Goal: Task Accomplishment & Management: Use online tool/utility

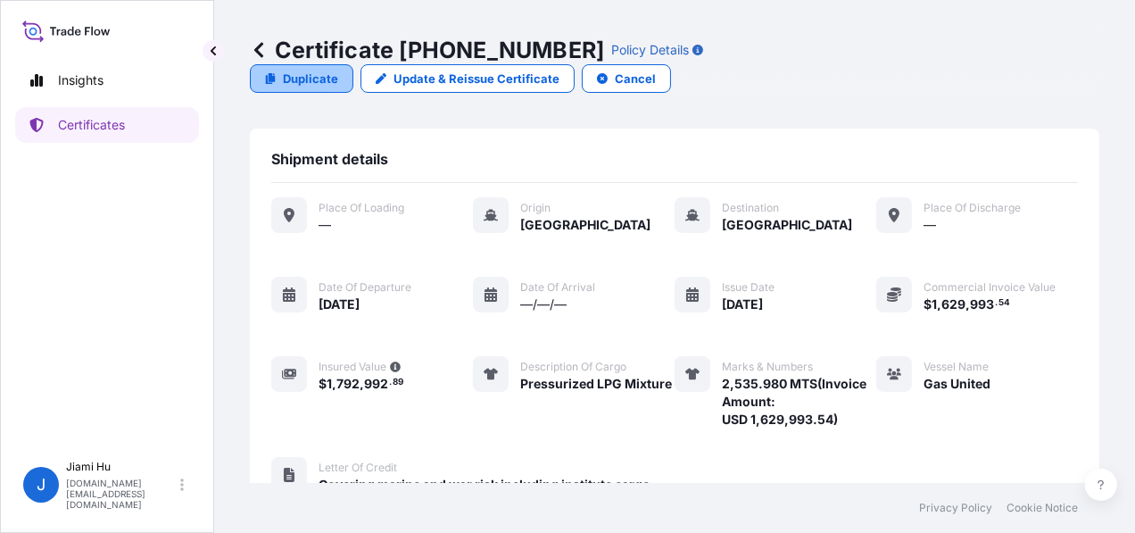
click at [338, 70] on p "Duplicate" at bounding box center [310, 79] width 55 height 18
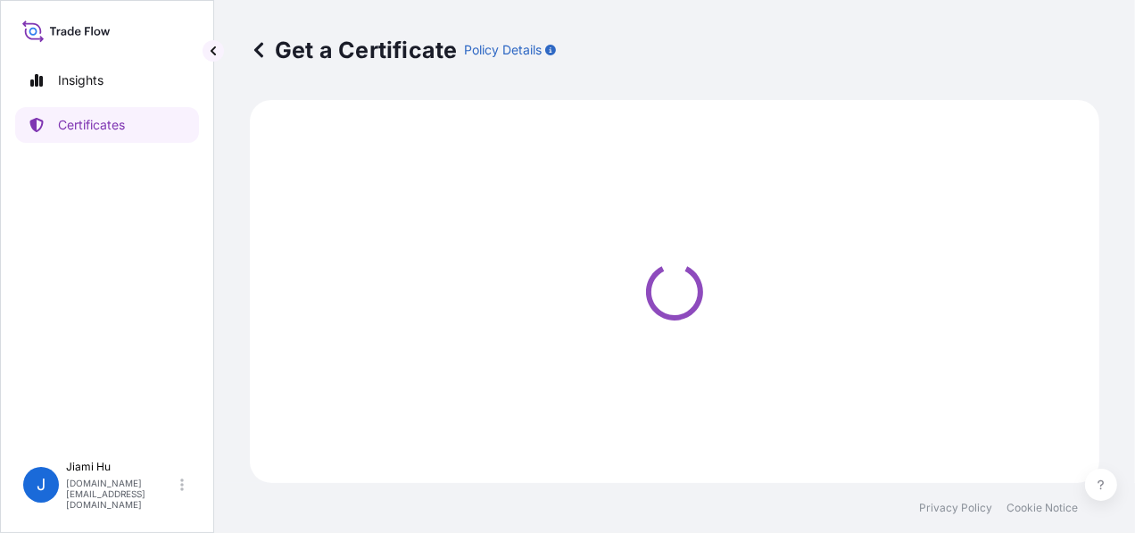
select select "Sea"
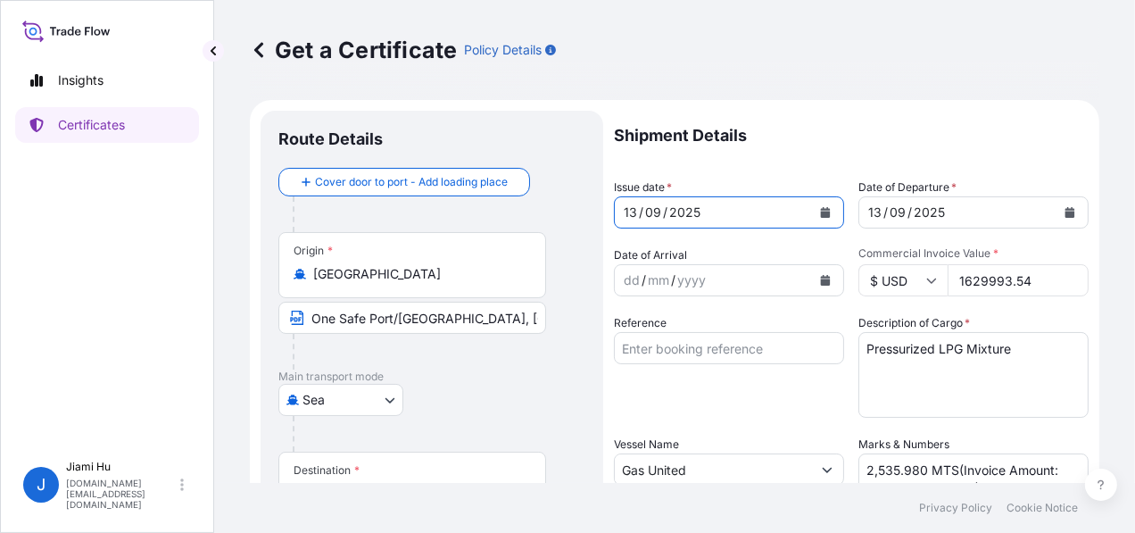
click at [811, 207] on button "Calendar" at bounding box center [825, 212] width 29 height 29
select select "31505"
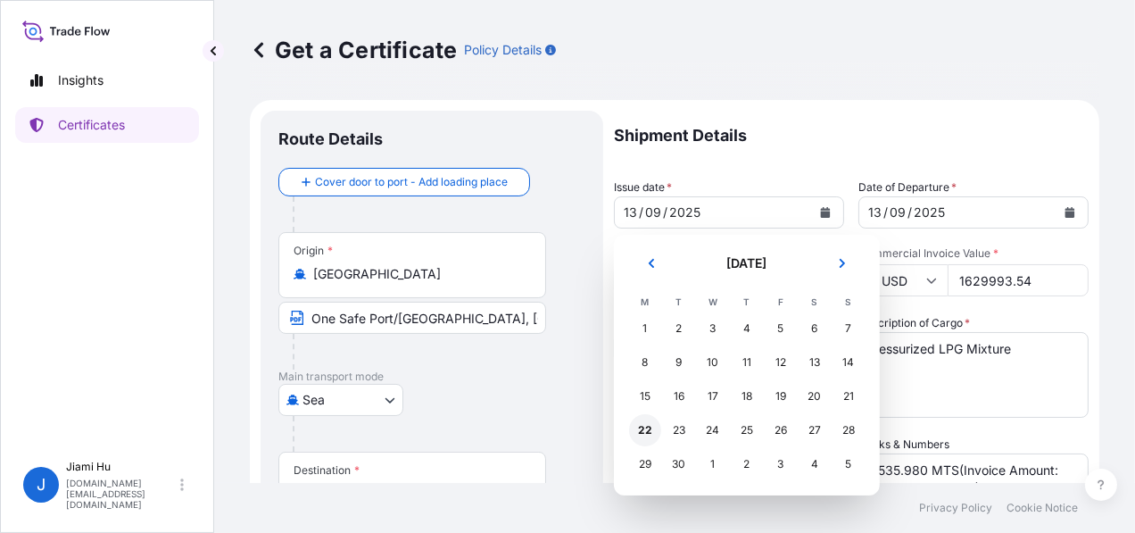
click at [648, 429] on div "22" at bounding box center [645, 430] width 32 height 32
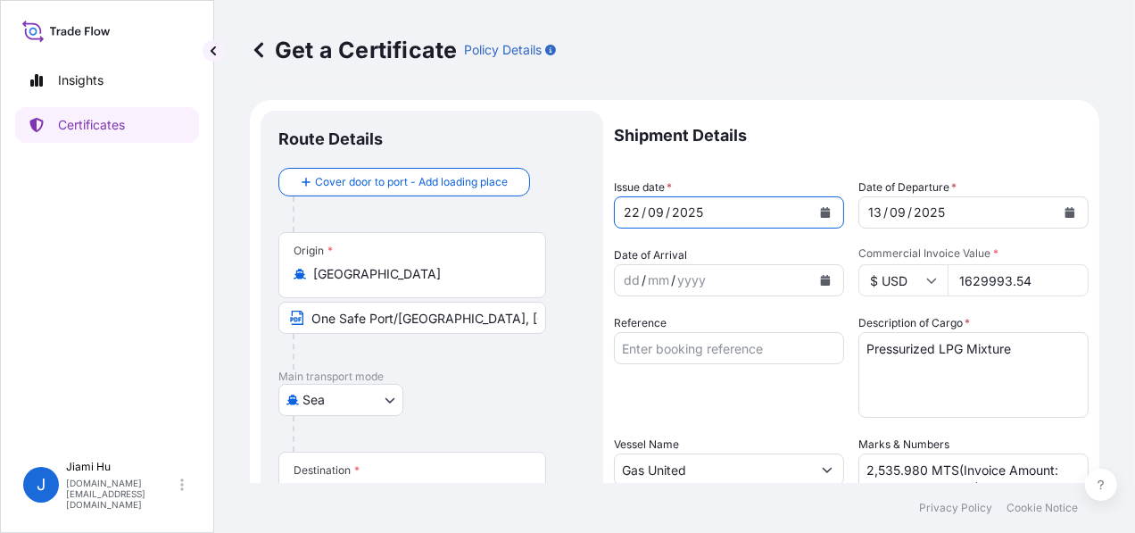
click at [1065, 209] on icon "Calendar" at bounding box center [1070, 212] width 10 height 11
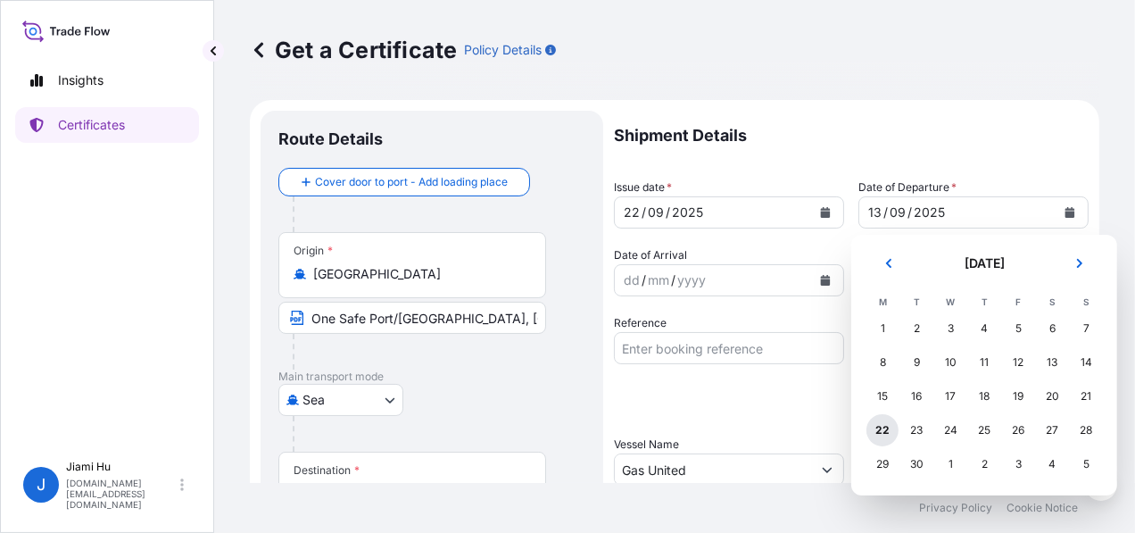
click at [888, 427] on div "22" at bounding box center [882, 430] width 32 height 32
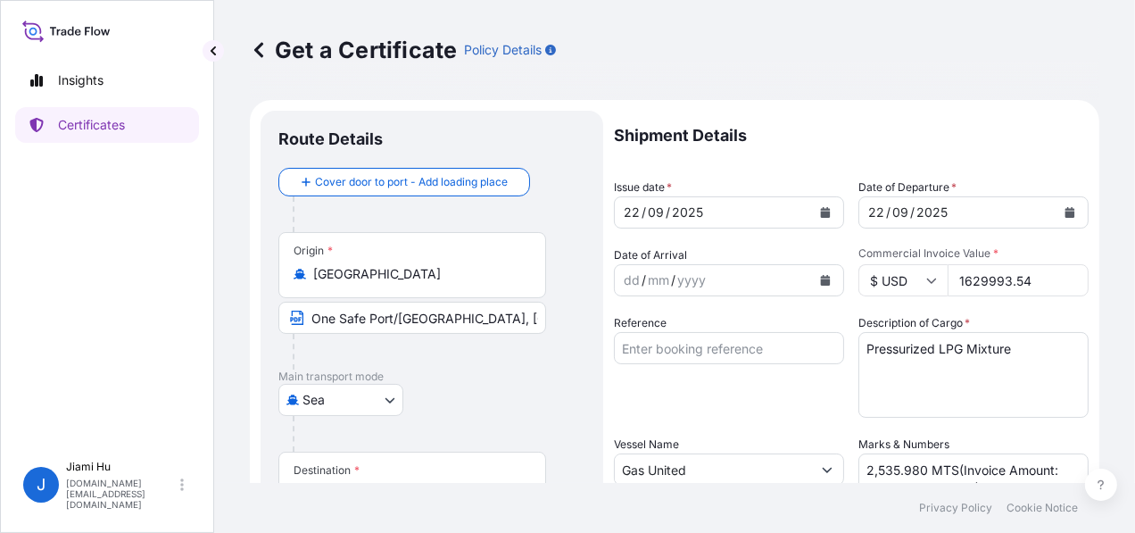
drag, startPoint x: 955, startPoint y: 280, endPoint x: 1039, endPoint y: 277, distance: 83.9
click at [1039, 277] on input "1629993.54" at bounding box center [1017, 280] width 141 height 32
paste input "number"
drag, startPoint x: 1036, startPoint y: 278, endPoint x: 915, endPoint y: 279, distance: 120.4
click at [918, 279] on div "$ USD 1629993.54" at bounding box center [973, 280] width 230 height 32
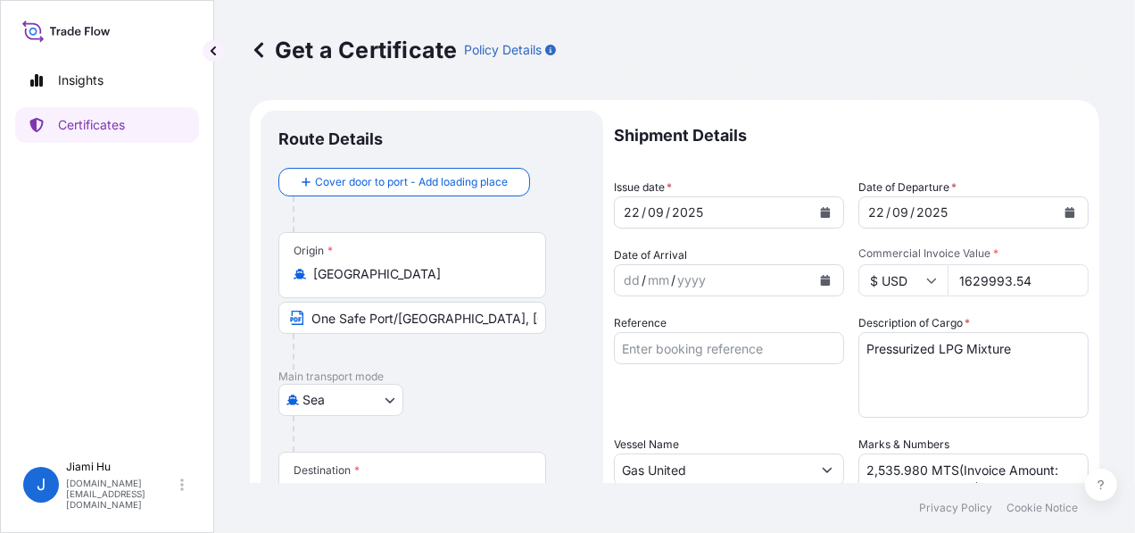
paste input "8854.63"
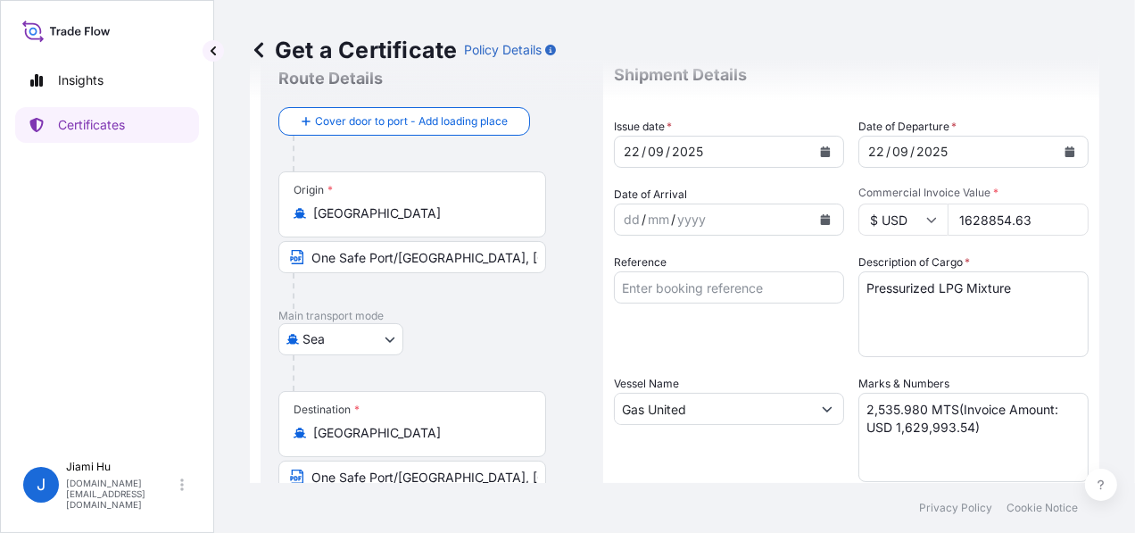
scroll to position [89, 0]
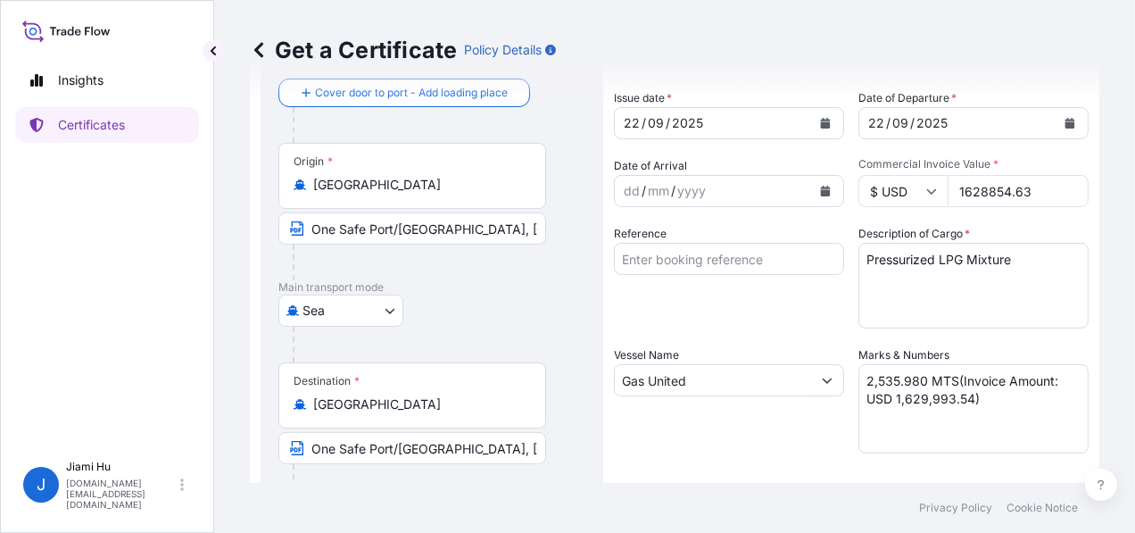
type input "1628854.63"
drag, startPoint x: 964, startPoint y: 397, endPoint x: 887, endPoint y: 397, distance: 77.6
click at [887, 397] on textarea "2,535.980 MTS(Invoice Amount: USD 1,629,993.54)" at bounding box center [973, 408] width 230 height 89
paste textarea "8,854.63"
drag, startPoint x: 923, startPoint y: 380, endPoint x: 845, endPoint y: 379, distance: 78.5
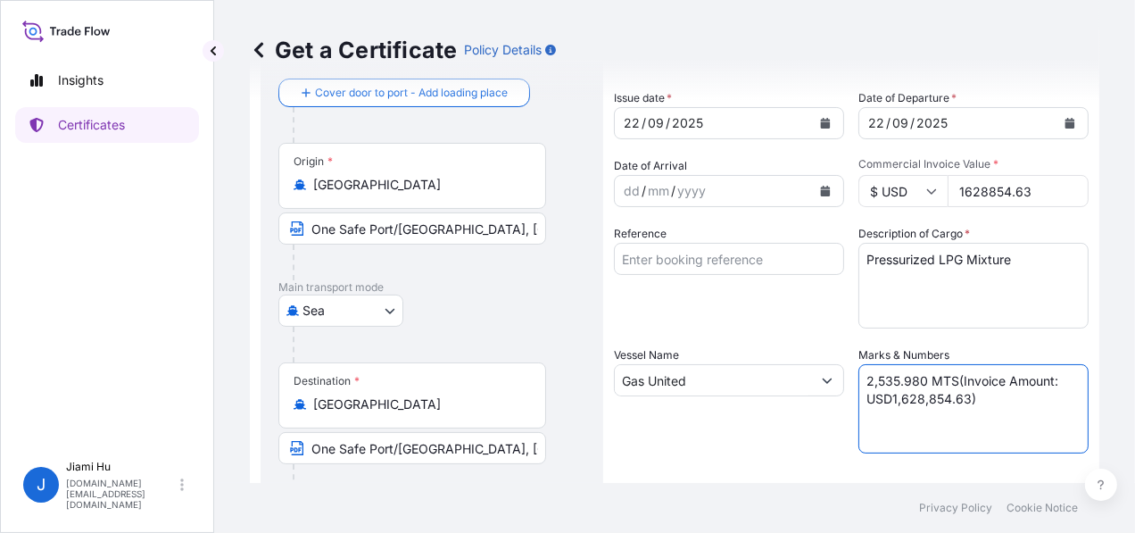
click at [845, 379] on div "Shipment Details Issue date * [DATE] Date of Departure * [DATE] Date of Arrival…" at bounding box center [851, 446] width 475 height 850
paste textarea "2,535.498"
type textarea "2,535.498 MTS(Invoice Amount: USD1,628,854.63)"
click at [741, 387] on input "Gas United" at bounding box center [713, 380] width 196 height 32
drag, startPoint x: 723, startPoint y: 379, endPoint x: 540, endPoint y: 359, distance: 184.8
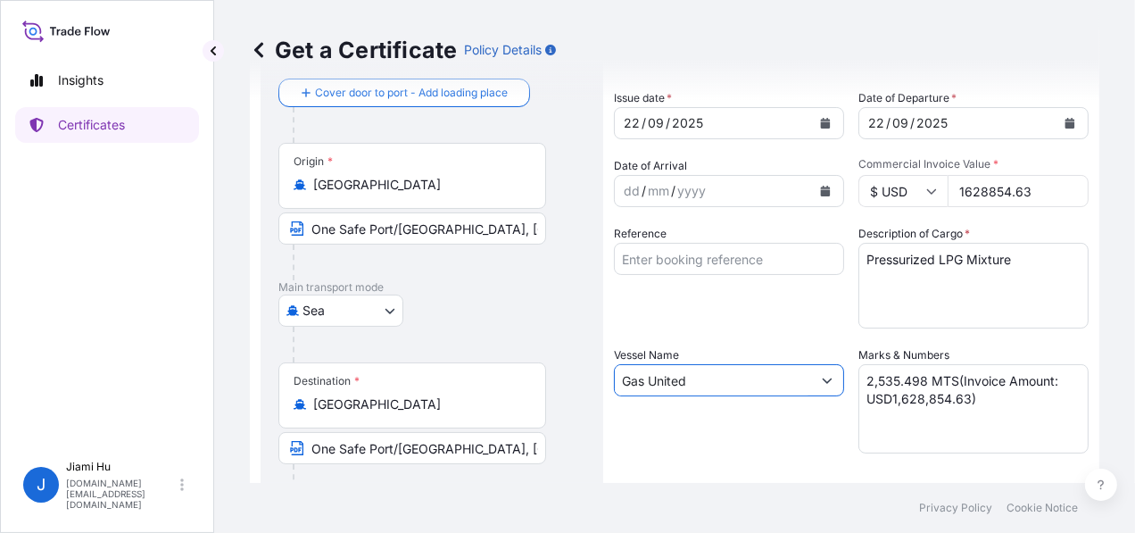
click at [551, 367] on form "Route Details Cover door to port - Add loading place Place of loading Road / [G…" at bounding box center [674, 471] width 849 height 921
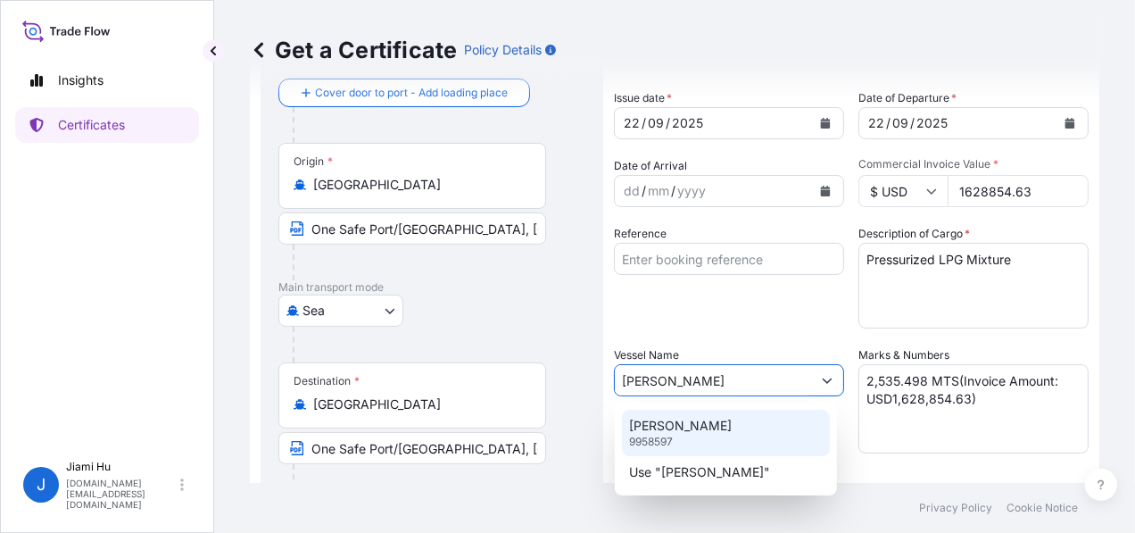
click at [701, 435] on div "HONG TAI 9958597" at bounding box center [726, 432] width 208 height 46
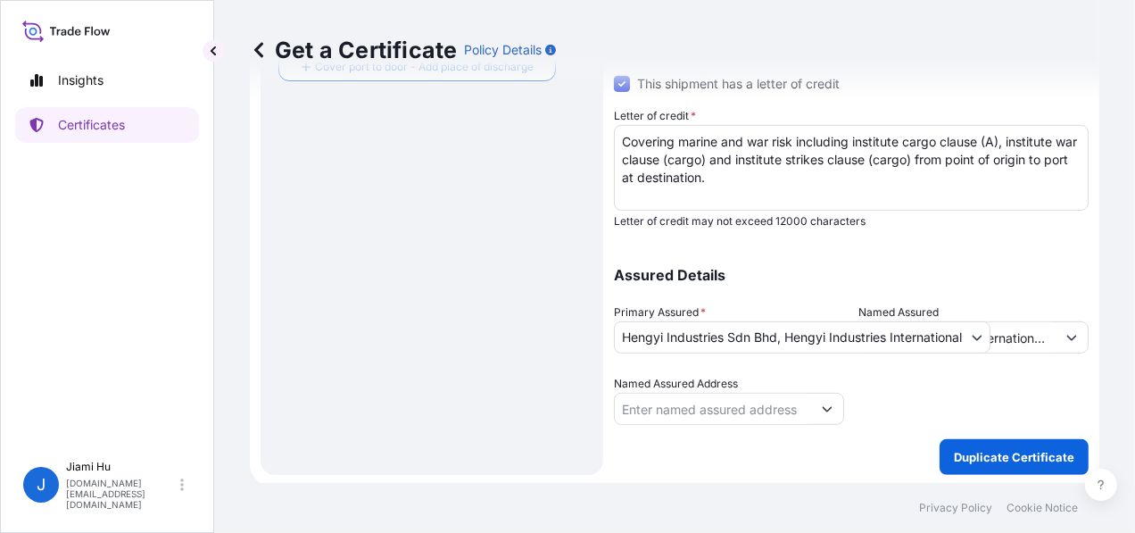
scroll to position [538, 0]
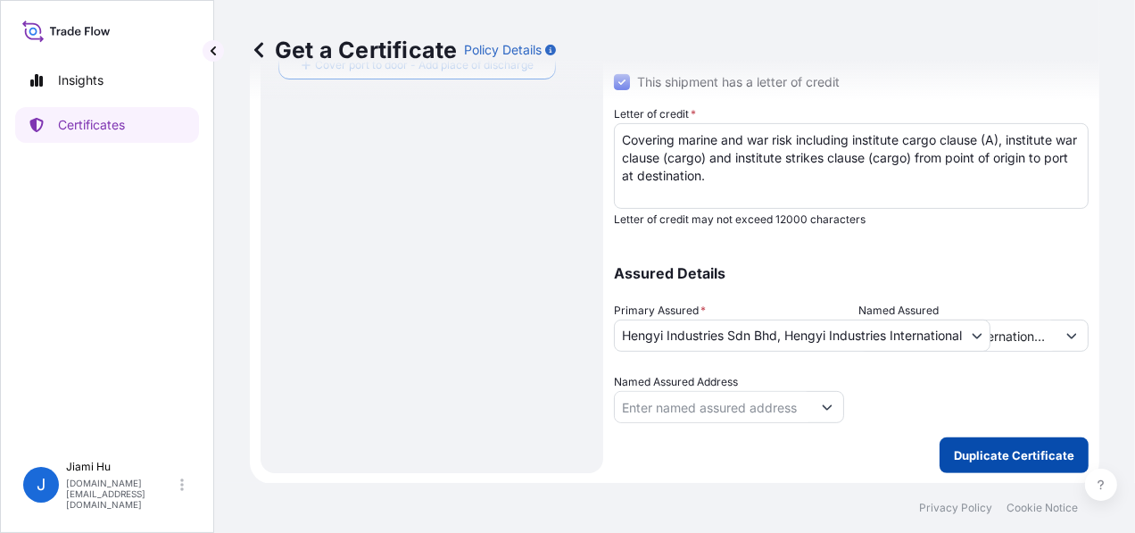
type input "[PERSON_NAME]"
click at [982, 450] on p "Duplicate Certificate" at bounding box center [1014, 455] width 120 height 18
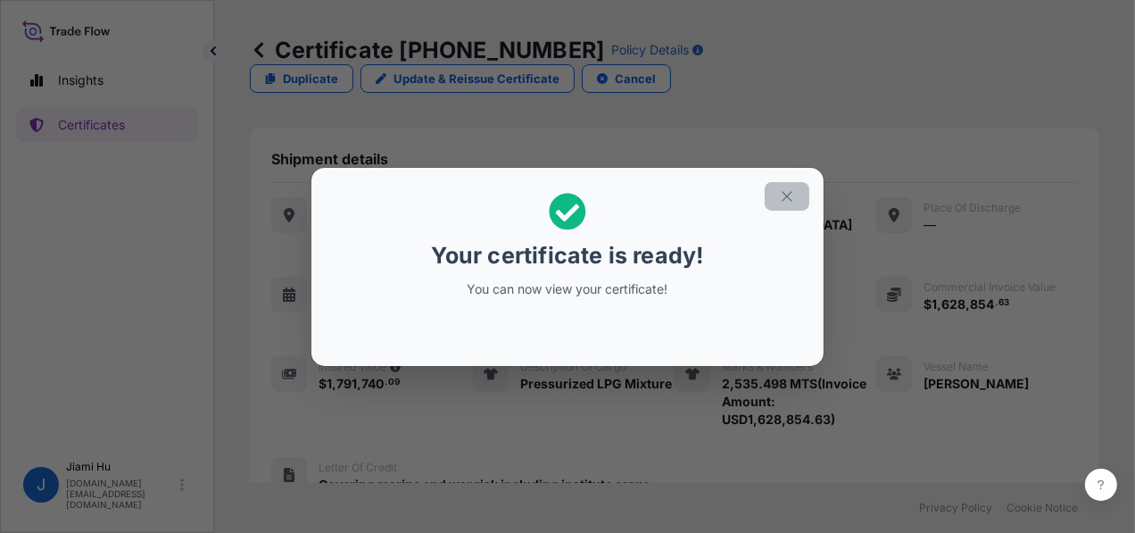
click at [789, 194] on icon "button" at bounding box center [787, 196] width 16 height 16
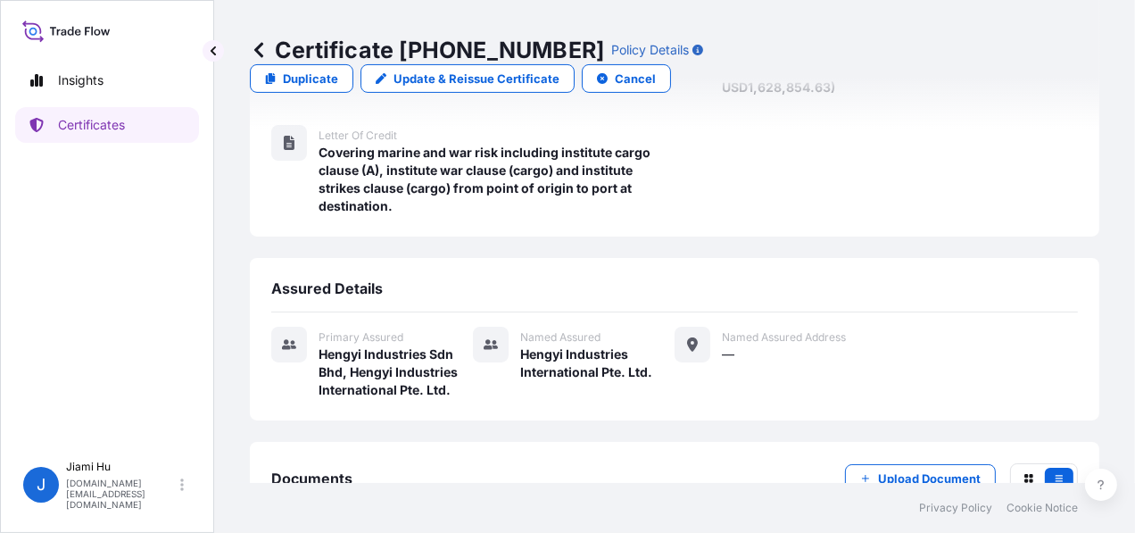
scroll to position [425, 0]
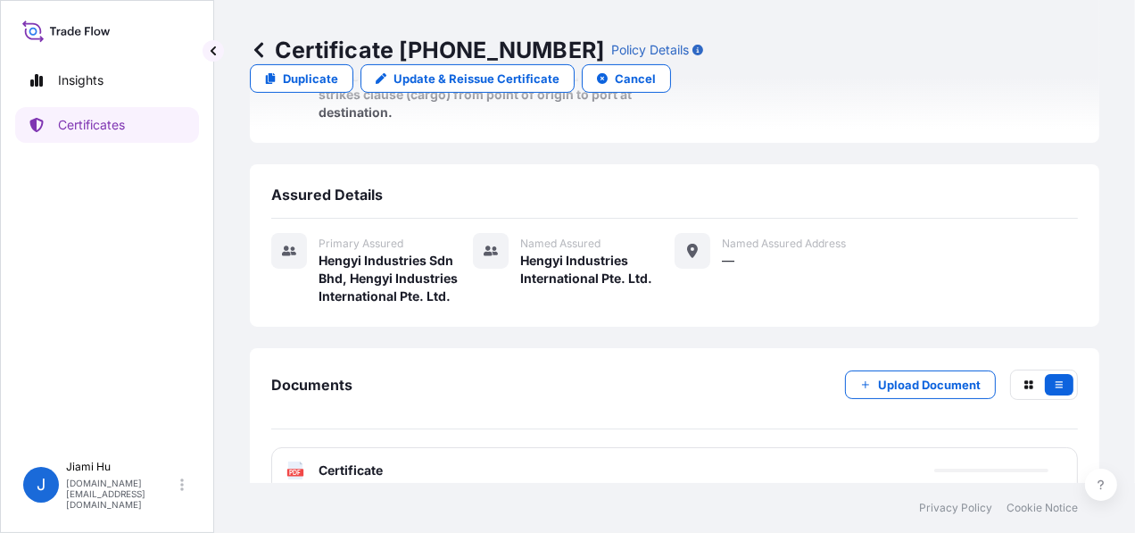
click at [600, 447] on div "PDF Certificate" at bounding box center [674, 470] width 806 height 46
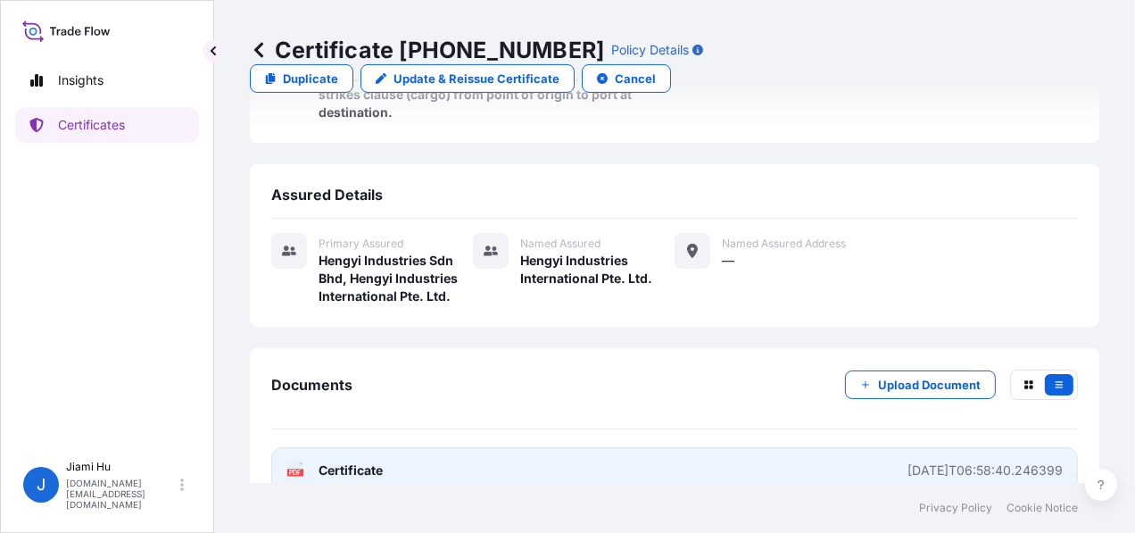
click at [357, 461] on span "Certificate" at bounding box center [350, 470] width 64 height 18
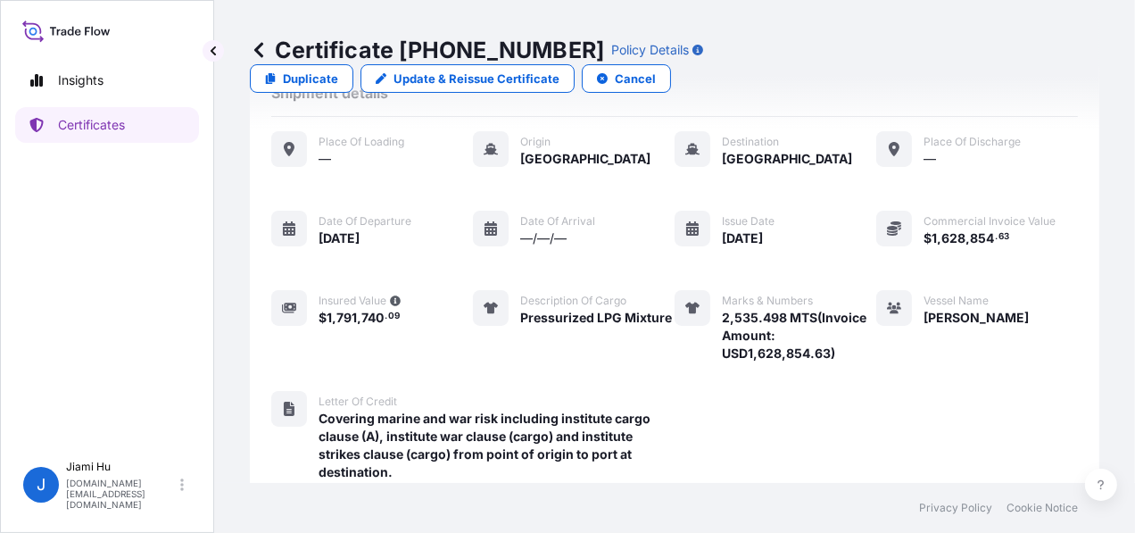
scroll to position [0, 0]
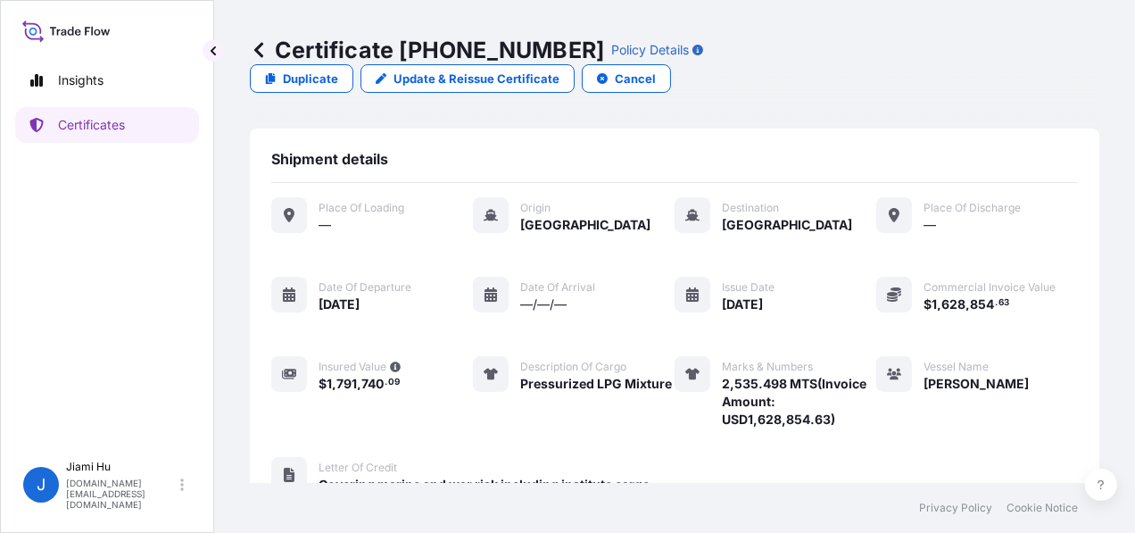
click at [268, 50] on p "Certificate [PHONE_NUMBER]" at bounding box center [427, 50] width 354 height 29
click at [262, 50] on icon at bounding box center [259, 50] width 18 height 18
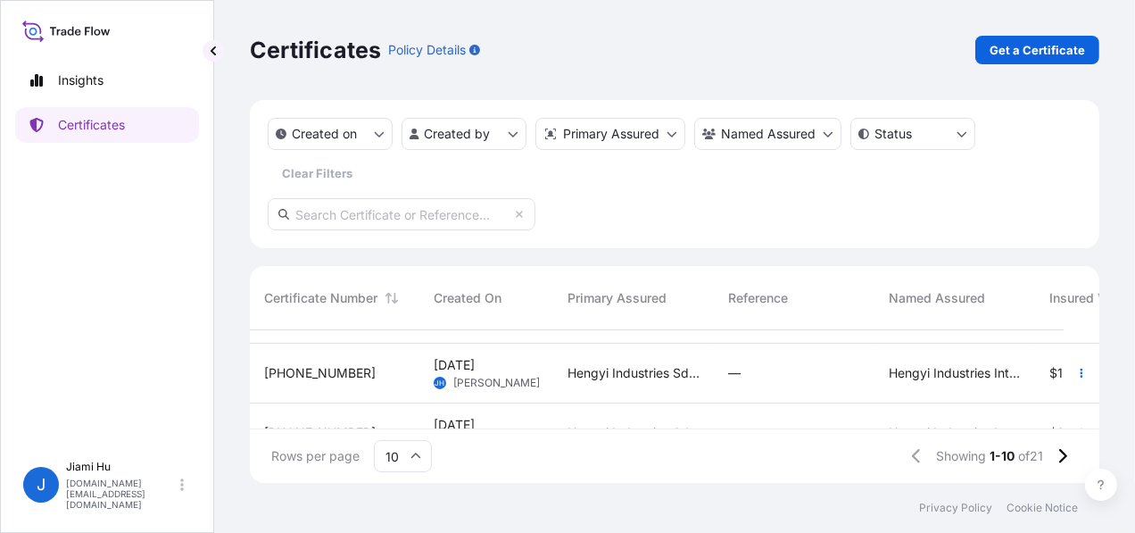
scroll to position [446, 0]
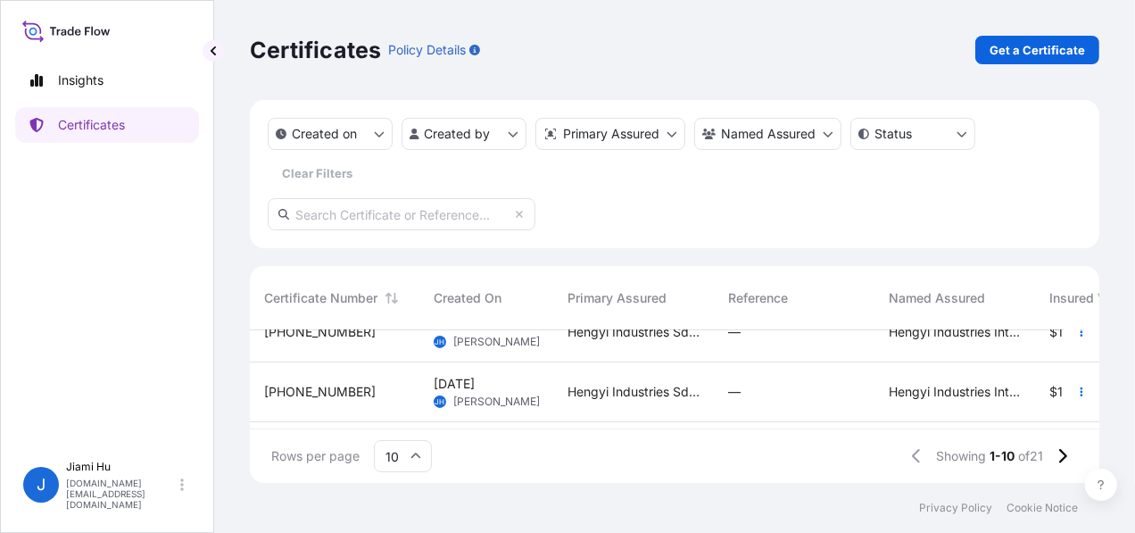
click at [328, 345] on div "[PHONE_NUMBER]" at bounding box center [334, 332] width 169 height 60
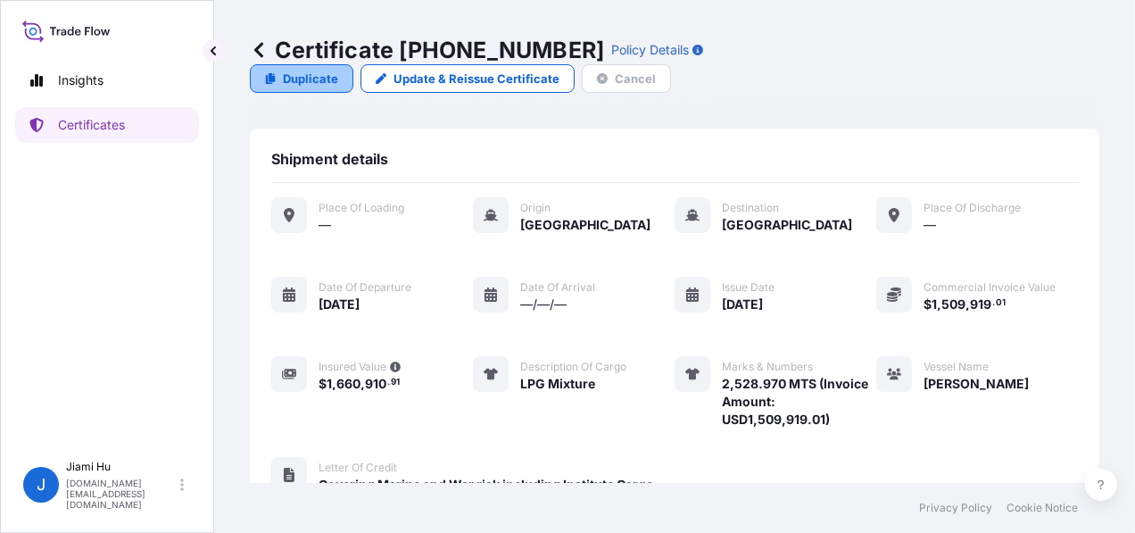
click at [338, 70] on p "Duplicate" at bounding box center [310, 79] width 55 height 18
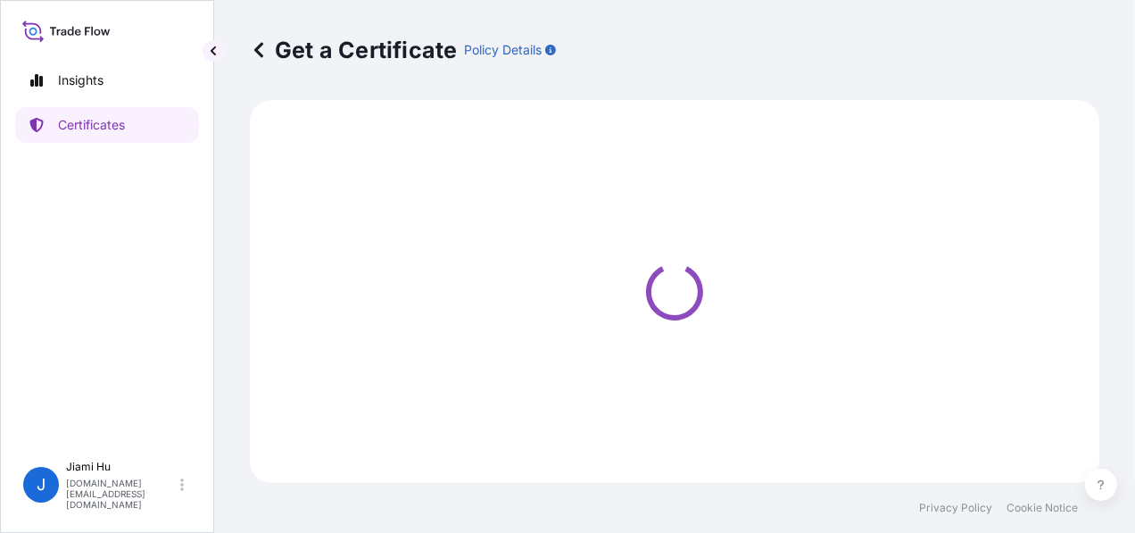
select select "Sea"
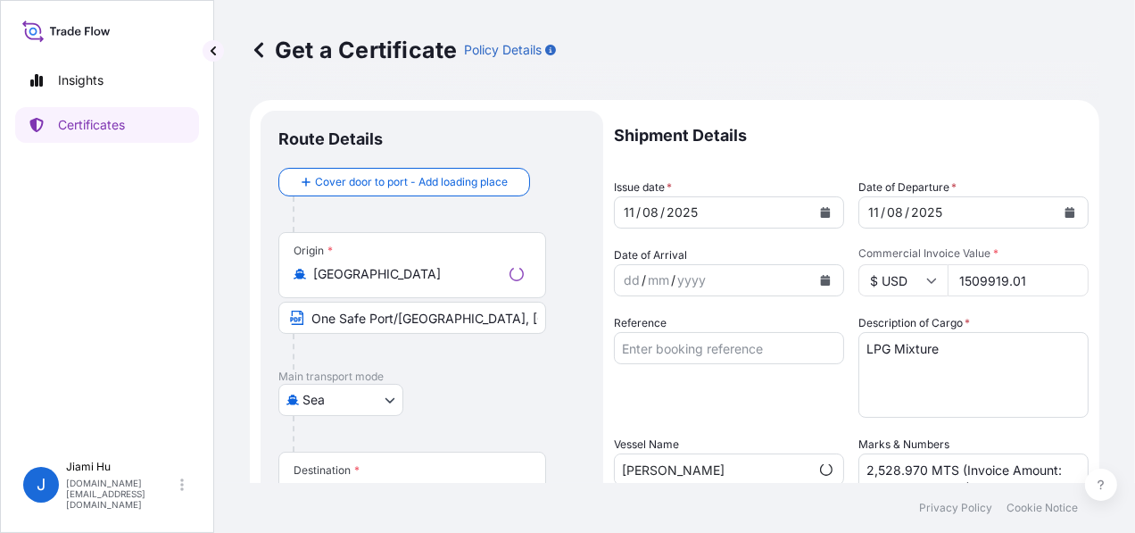
select select "31505"
click at [1041, 209] on div "[DATE]" at bounding box center [957, 212] width 196 height 32
click at [1065, 208] on icon "Calendar" at bounding box center [1070, 212] width 10 height 11
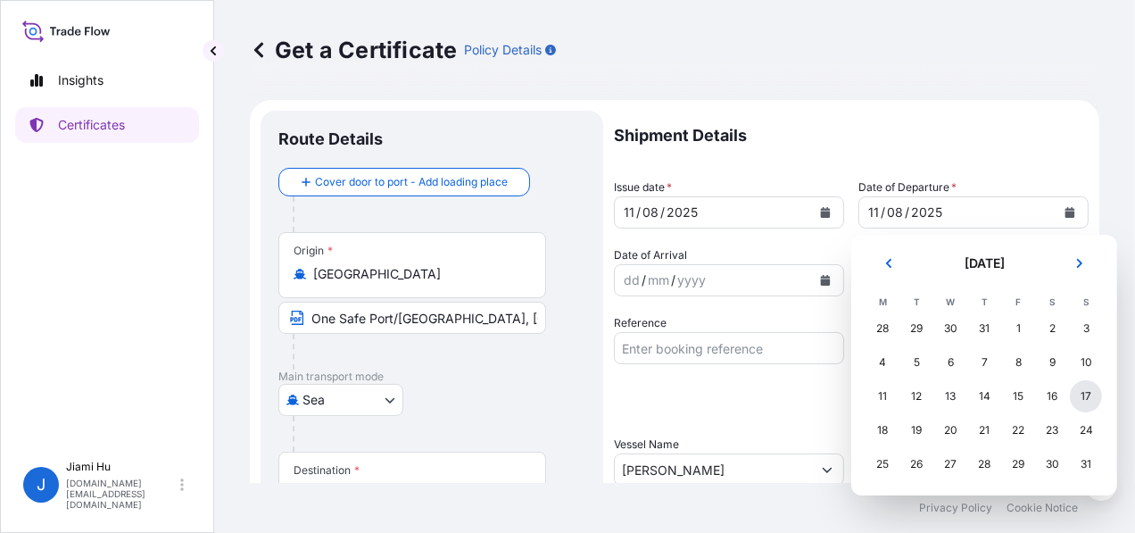
click at [1074, 397] on div "17" at bounding box center [1085, 396] width 32 height 32
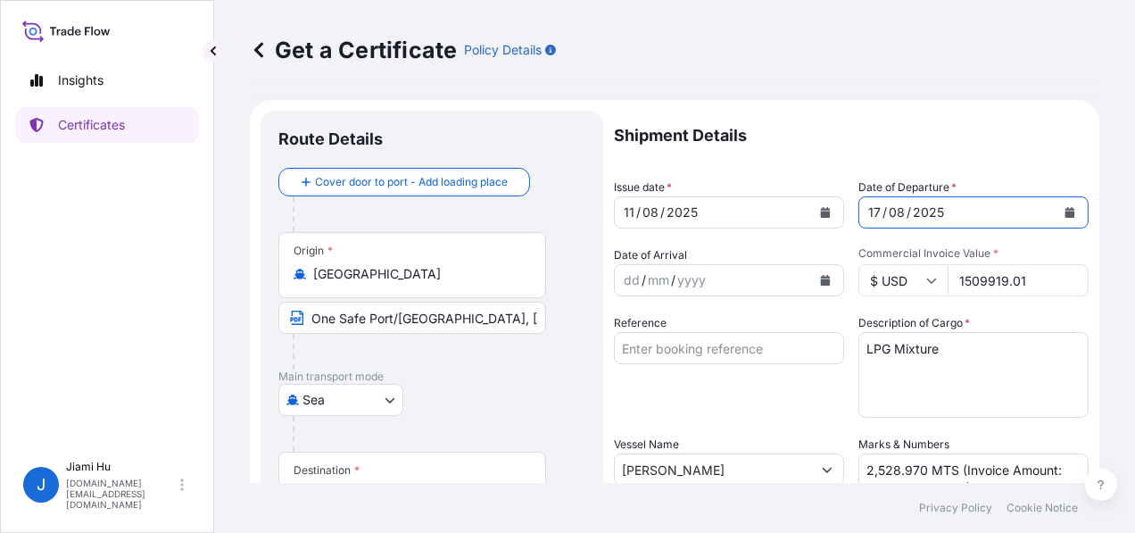
click at [1055, 214] on button "Calendar" at bounding box center [1069, 212] width 29 height 29
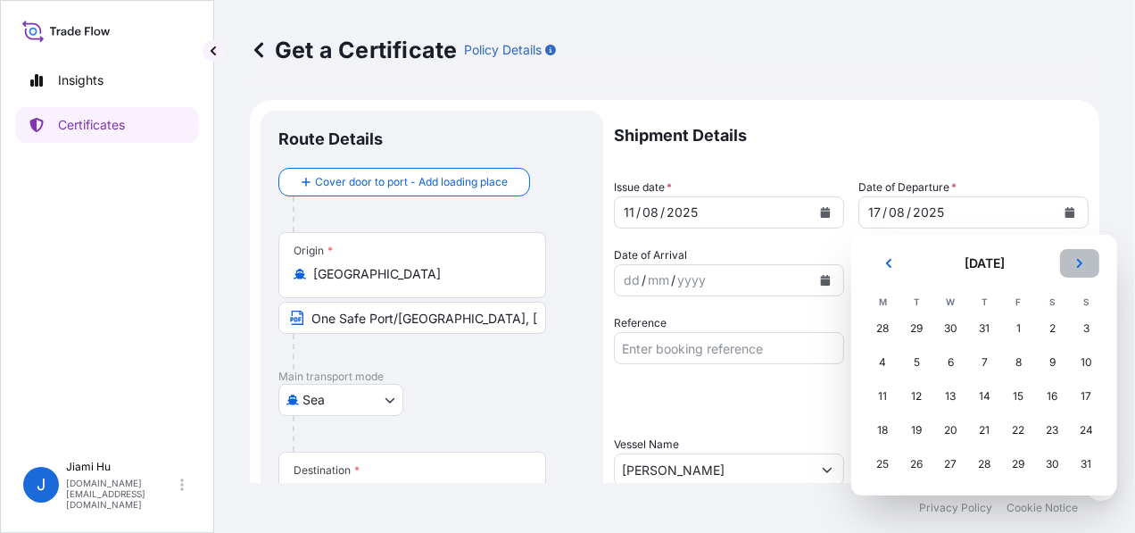
click at [1082, 268] on icon "Next" at bounding box center [1079, 263] width 11 height 11
click at [949, 394] on div "17" at bounding box center [950, 396] width 32 height 32
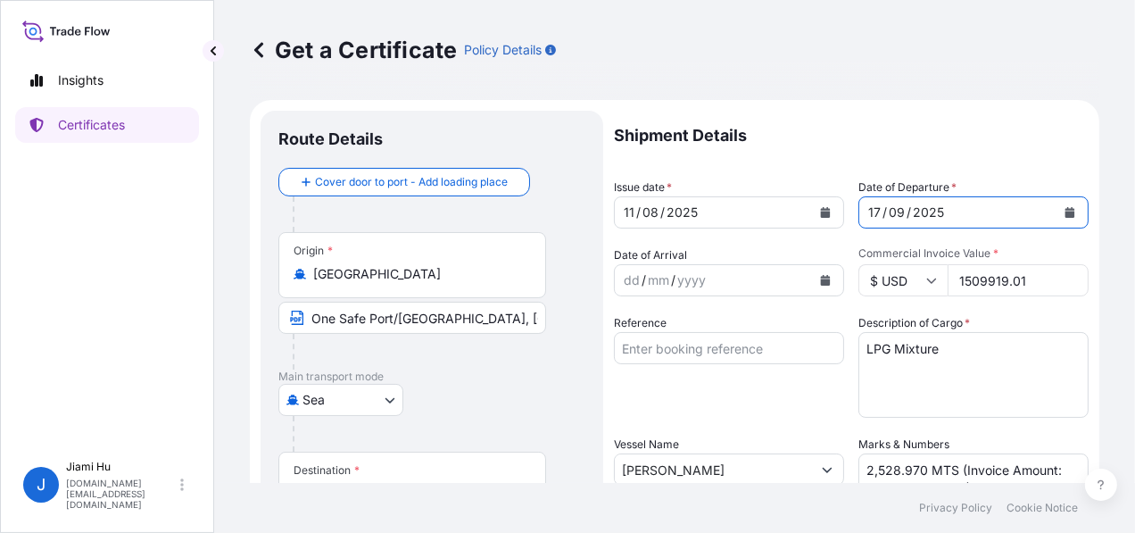
click at [826, 215] on button "Calendar" at bounding box center [825, 212] width 29 height 29
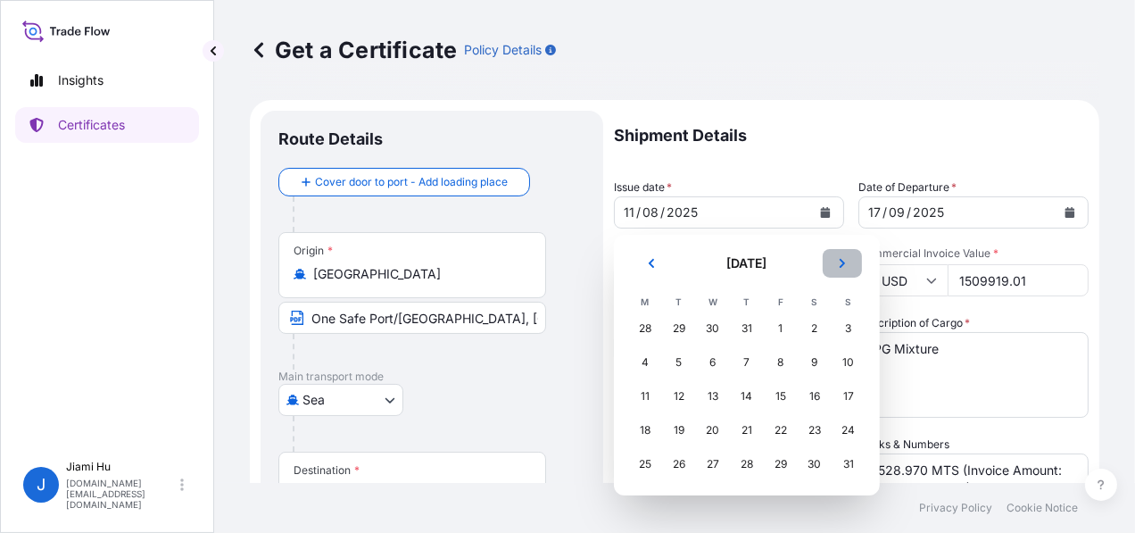
click at [838, 261] on icon "Next" at bounding box center [842, 263] width 11 height 11
click at [708, 400] on div "17" at bounding box center [713, 396] width 32 height 32
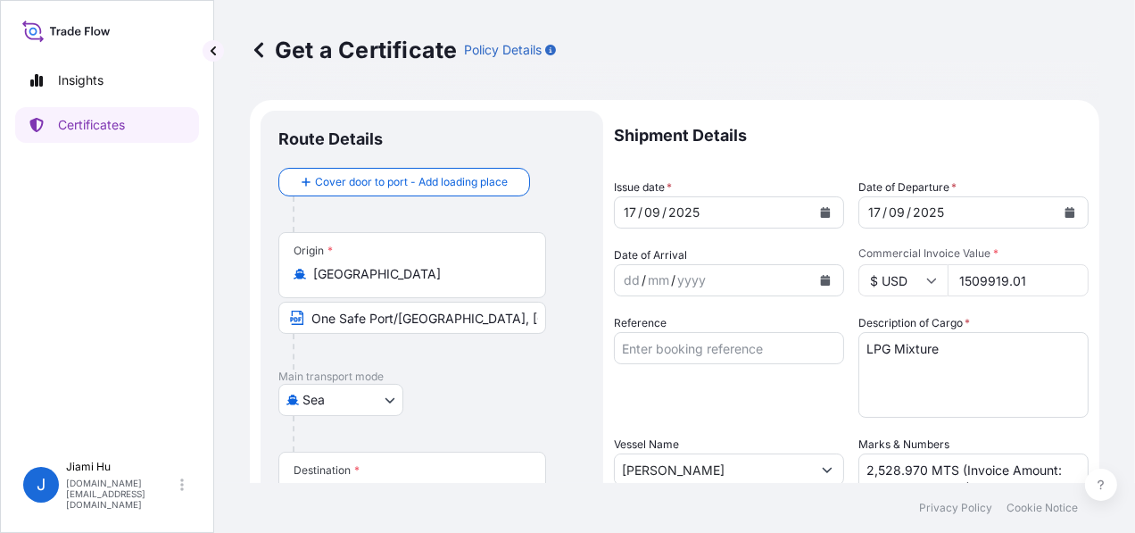
drag, startPoint x: 1038, startPoint y: 276, endPoint x: 934, endPoint y: 271, distance: 104.5
click at [934, 271] on div "$ USD 1509919.01" at bounding box center [973, 280] width 230 height 32
paste input "10298.05"
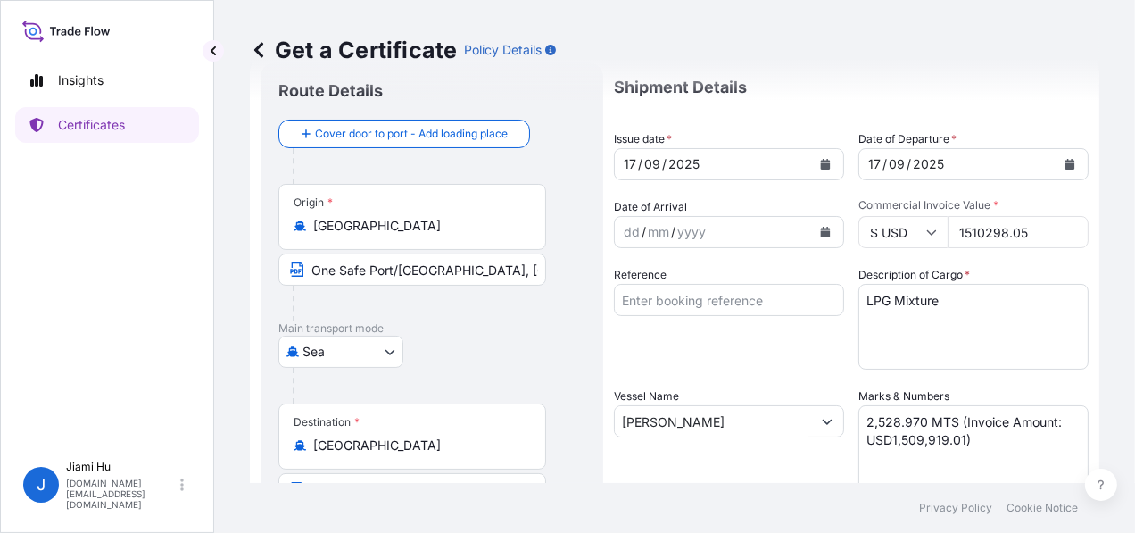
scroll to position [89, 0]
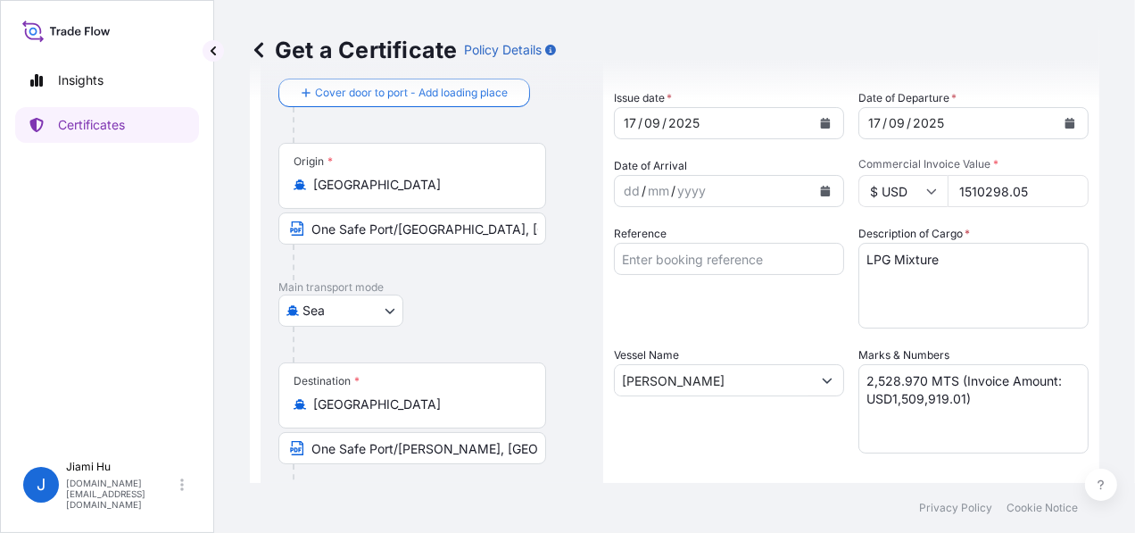
type input "1510298.05"
drag, startPoint x: 954, startPoint y: 392, endPoint x: 888, endPoint y: 395, distance: 66.1
click at [888, 395] on textarea "2,528.970 MTS (Invoice Amount: USD1,509,919.01)" at bounding box center [973, 408] width 230 height 89
paste textarea "1,510,298.05"
type textarea "2,528.970 MTS (Invoice Amount: USD1,510,298.05)"
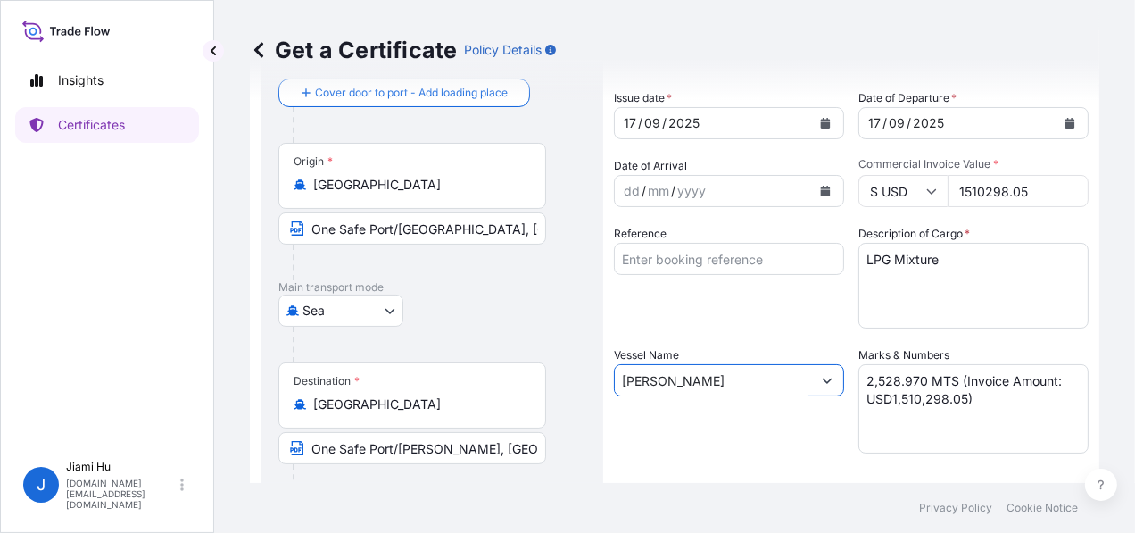
drag, startPoint x: 764, startPoint y: 381, endPoint x: 590, endPoint y: 375, distance: 173.2
click at [592, 376] on form "Route Details Cover door to port - Add loading place Place of loading Road / [G…" at bounding box center [674, 471] width 849 height 921
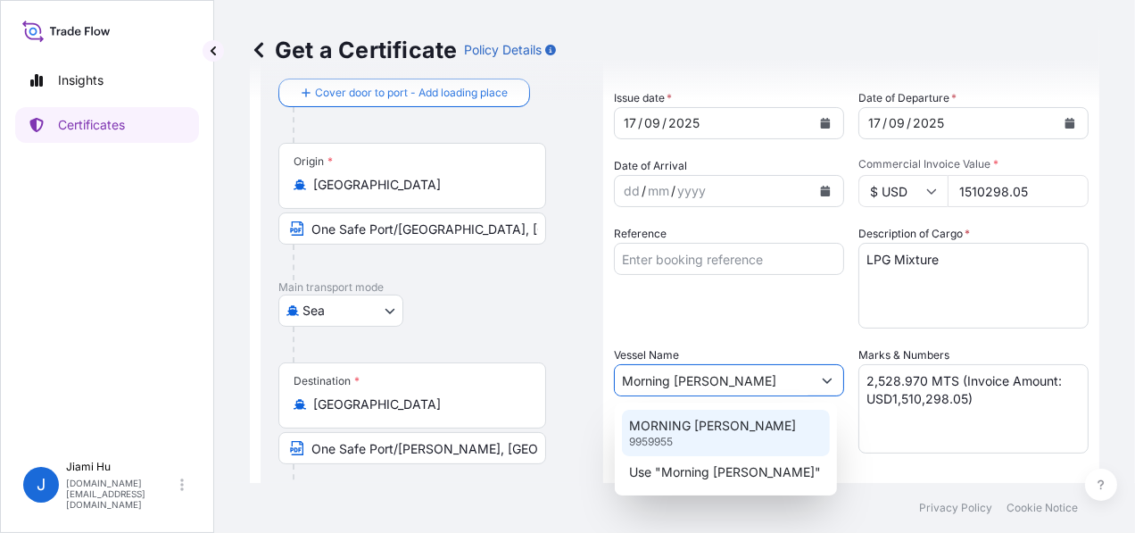
click at [718, 438] on div "MORNING [PERSON_NAME] 9959955" at bounding box center [726, 432] width 208 height 46
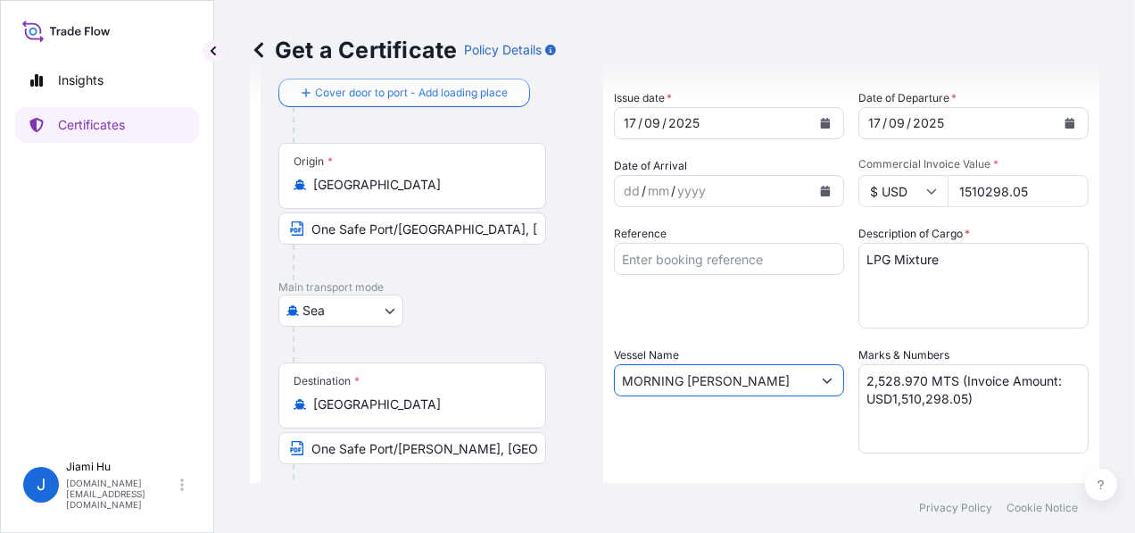
type input "MORNING [PERSON_NAME]"
drag, startPoint x: 907, startPoint y: 379, endPoint x: 823, endPoint y: 375, distance: 84.0
click at [823, 375] on div "Shipment Details Issue date * [DATE] Date of Departure * [DATE] Date of Arrival…" at bounding box center [851, 446] width 475 height 850
paste textarea "32.434"
type textarea "2,532.434 MTS (Invoice Amount: USD1,510,298.05)"
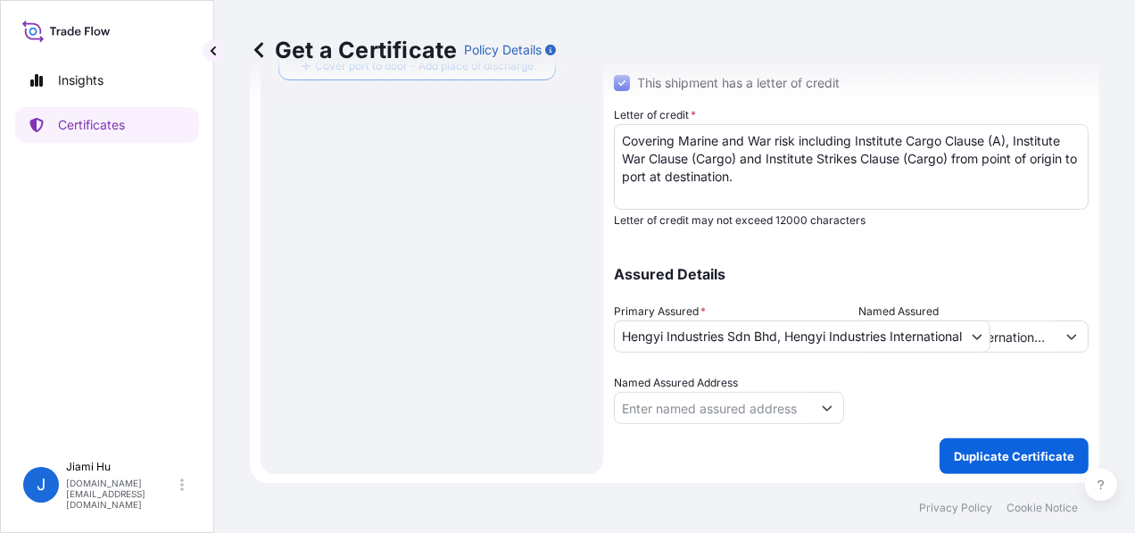
scroll to position [538, 0]
click at [989, 451] on p "Duplicate Certificate" at bounding box center [1014, 455] width 120 height 18
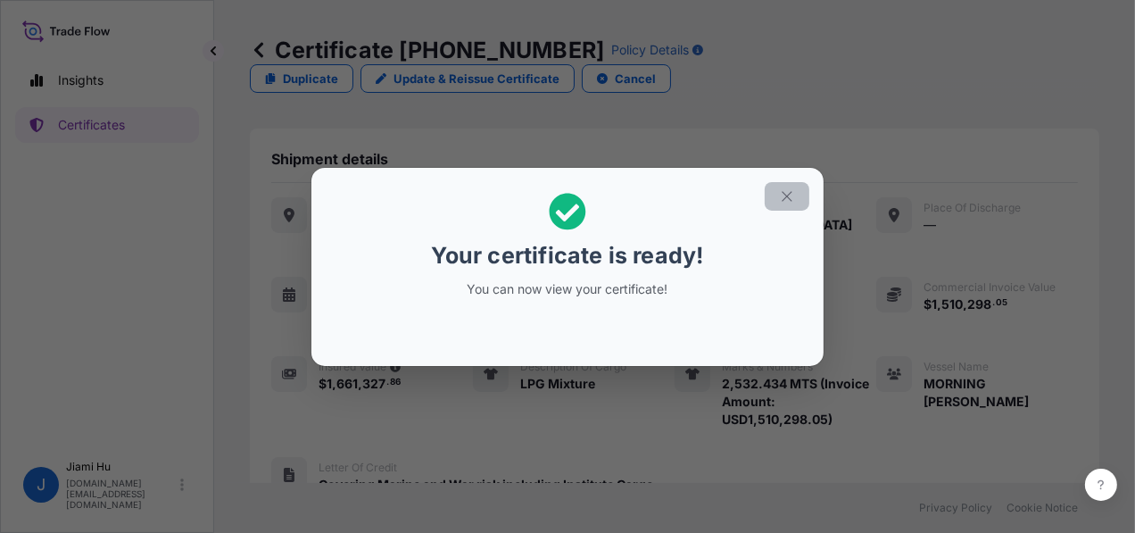
click at [788, 200] on icon "button" at bounding box center [787, 196] width 16 height 16
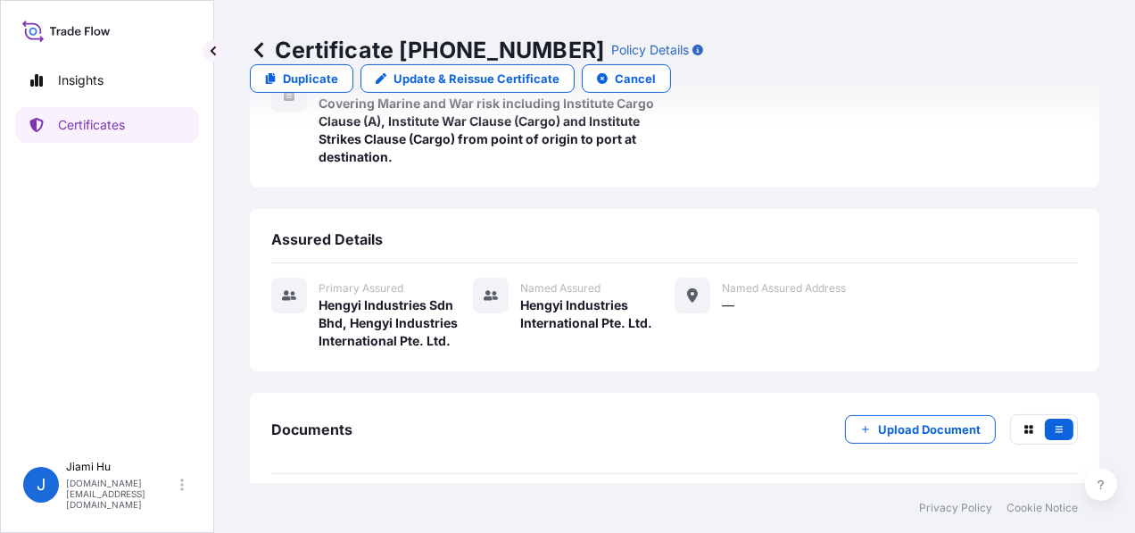
scroll to position [425, 0]
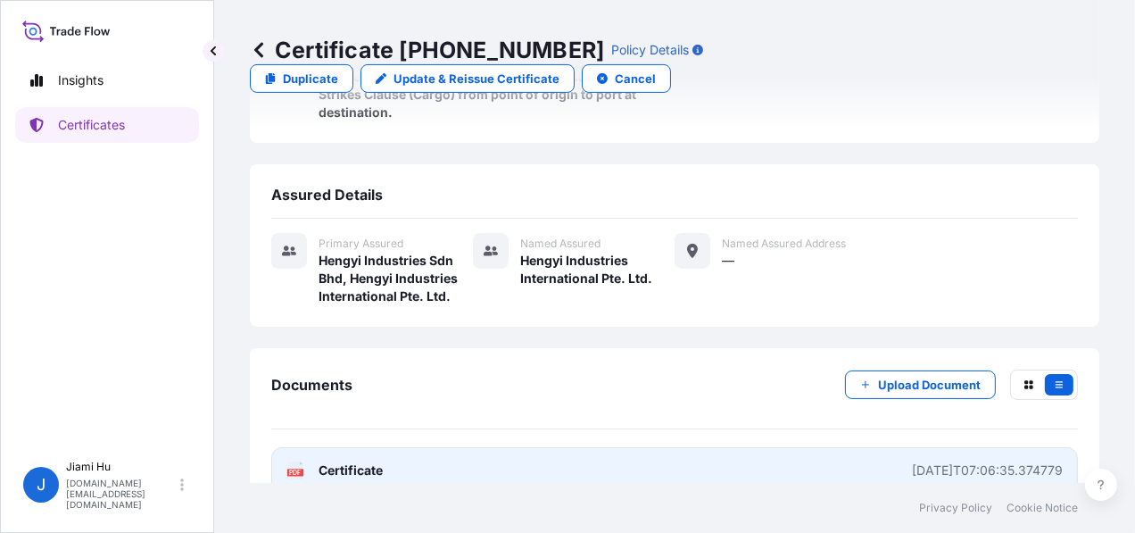
click at [417, 447] on link "PDF Certificate [DATE]T07:06:35.374779" at bounding box center [674, 470] width 806 height 46
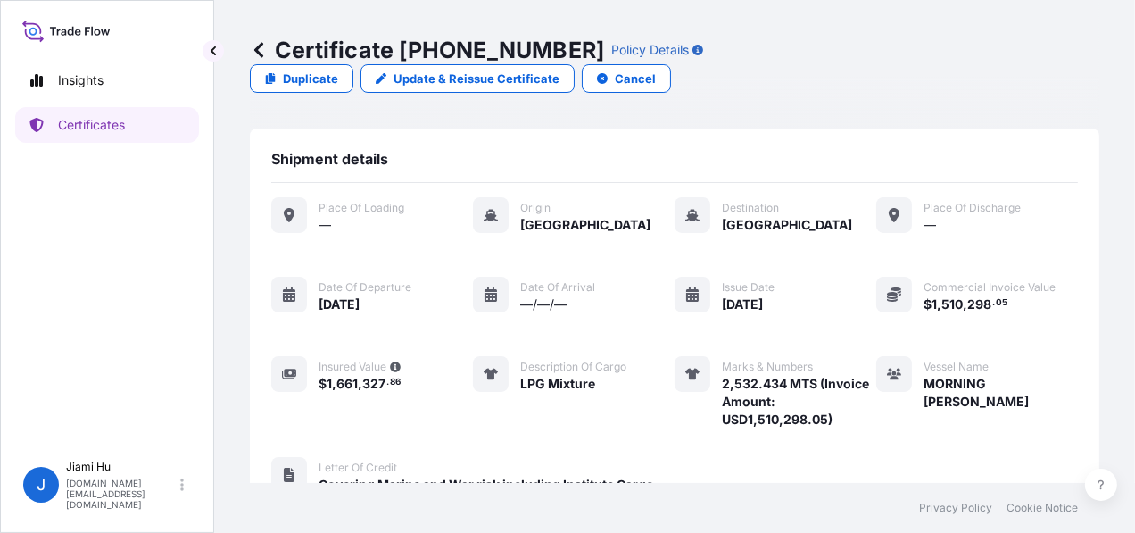
scroll to position [0, 0]
